Goal: Task Accomplishment & Management: Use online tool/utility

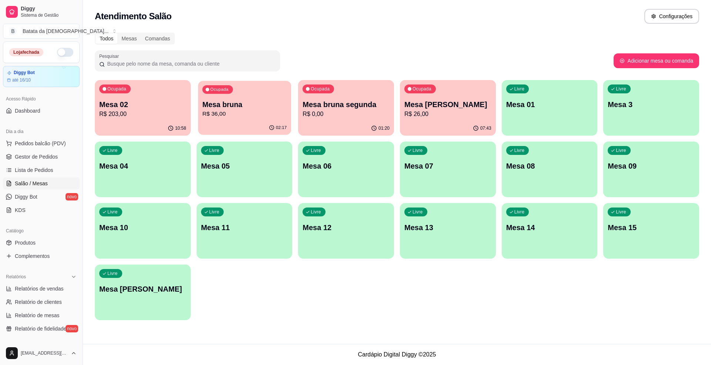
click at [270, 124] on div "02:17" at bounding box center [244, 128] width 93 height 14
click at [36, 163] on ul "Pedidos balcão (PDV) Gestor de Pedidos Lista de Pedidos Salão / Mesas Diggy Bot…" at bounding box center [41, 176] width 77 height 78
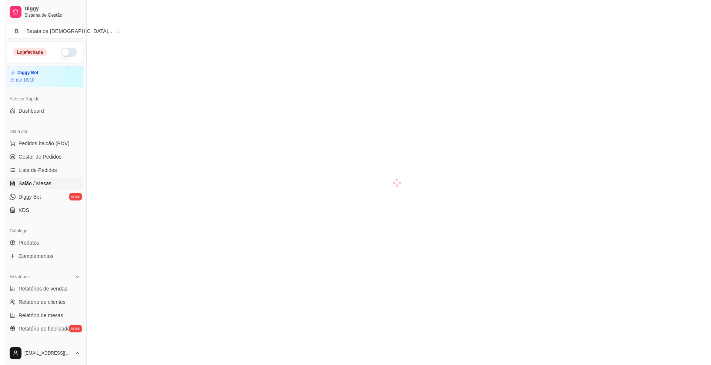
scroll to position [49, 0]
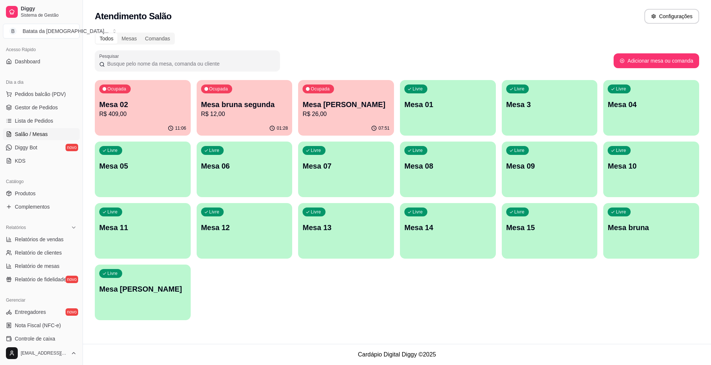
click at [127, 104] on p "Mesa 02" at bounding box center [142, 104] width 87 height 10
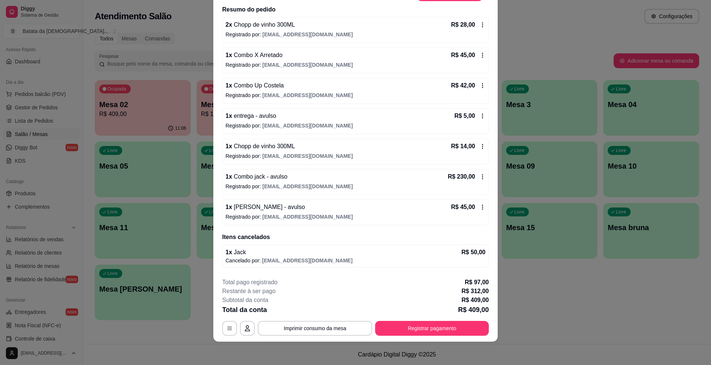
scroll to position [57, 0]
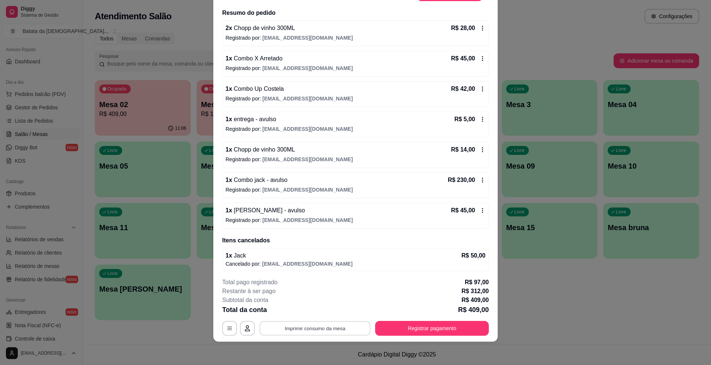
click at [318, 332] on button "Imprimir consumo da mesa" at bounding box center [314, 328] width 111 height 14
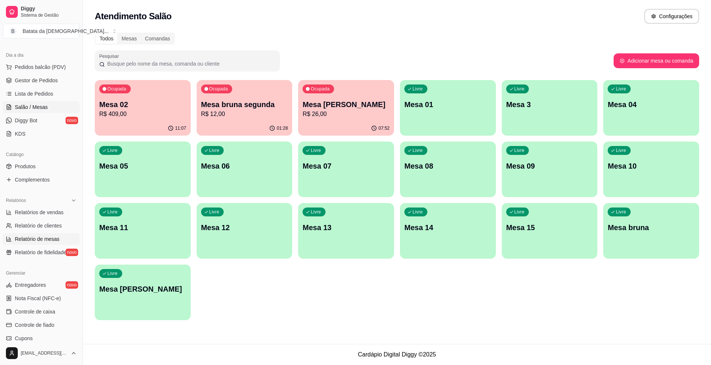
scroll to position [70, 0]
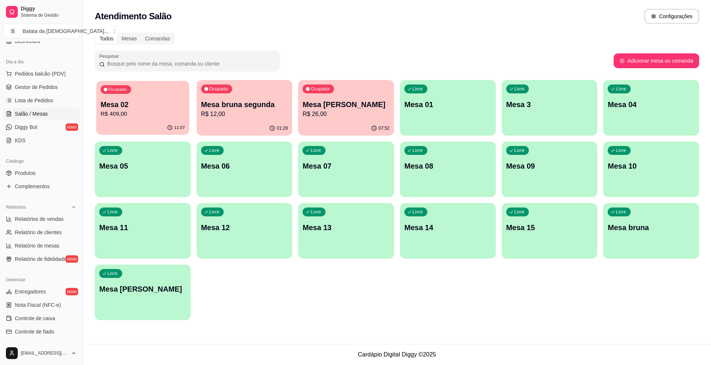
click at [155, 131] on div "11:07" at bounding box center [142, 128] width 93 height 14
click at [229, 116] on p "R$ 12,00" at bounding box center [244, 114] width 87 height 9
click at [343, 120] on div "Ocupada Mesa [PERSON_NAME] R$ 26,00" at bounding box center [346, 100] width 96 height 41
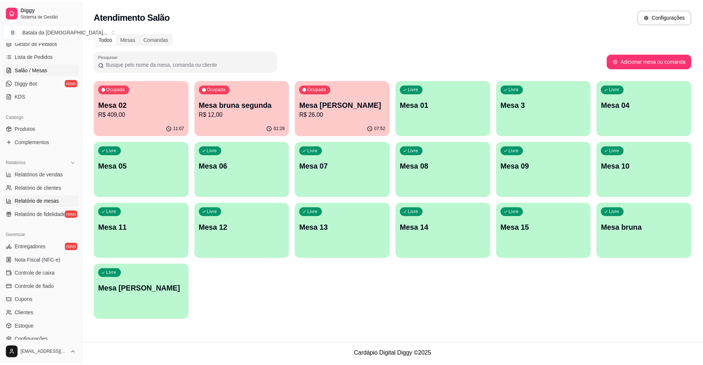
scroll to position [168, 0]
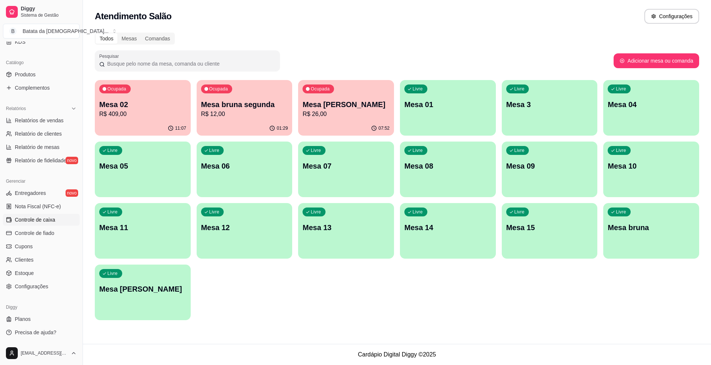
click at [45, 216] on span "Controle de caixa" at bounding box center [35, 219] width 40 height 7
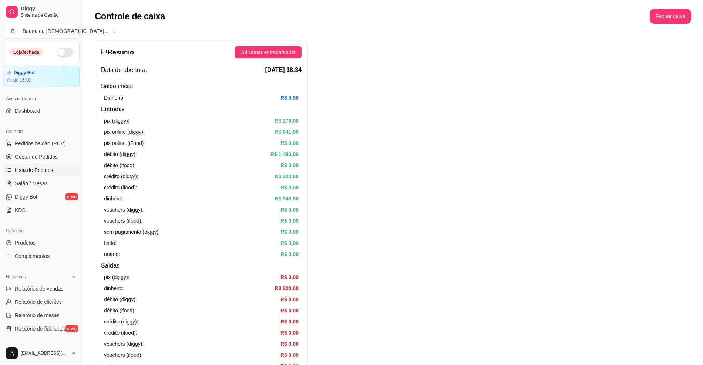
click at [39, 167] on span "Lista de Pedidos" at bounding box center [34, 169] width 38 height 7
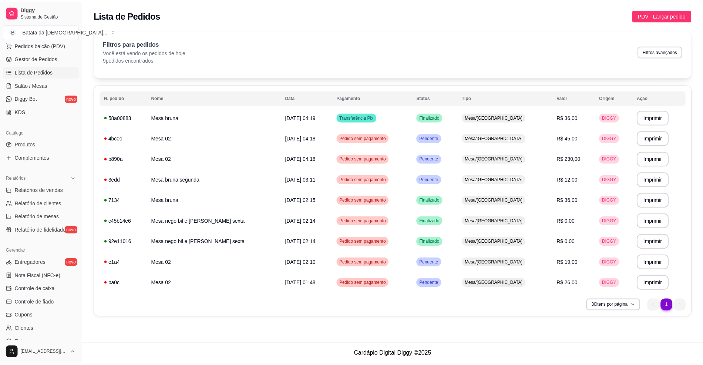
scroll to position [148, 0]
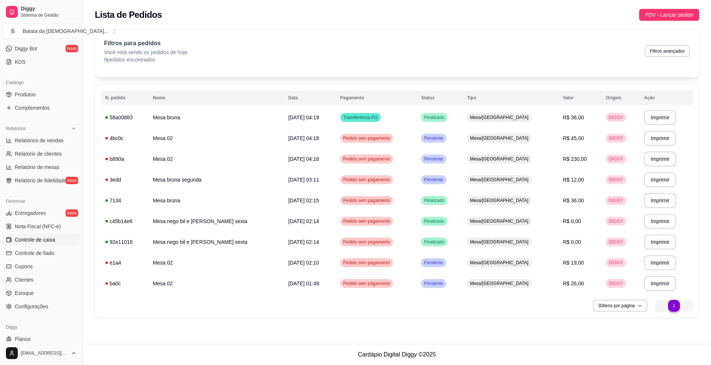
click at [34, 241] on span "Controle de caixa" at bounding box center [35, 239] width 40 height 7
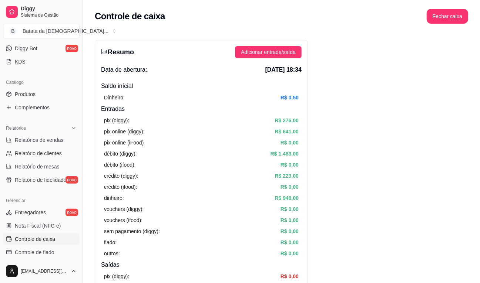
click at [141, 2] on div "Controle de caixa Fechar caixa" at bounding box center [281, 14] width 397 height 28
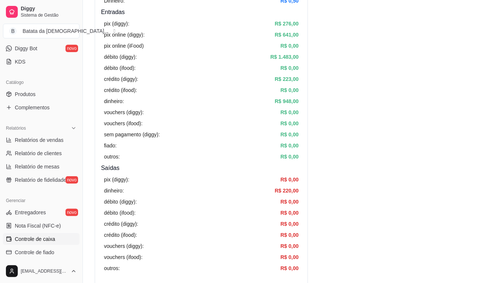
scroll to position [98, 0]
